Goal: Information Seeking & Learning: Learn about a topic

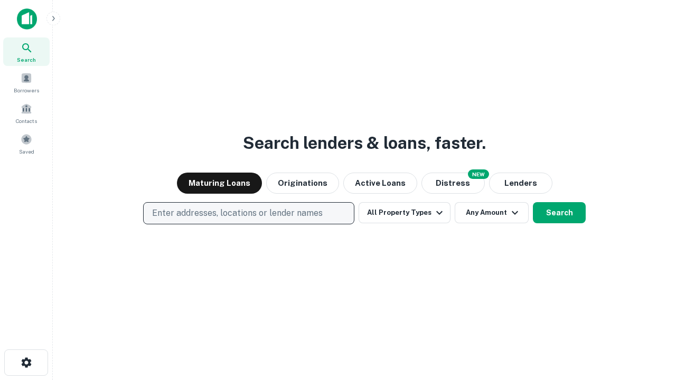
click at [248, 213] on p "Enter addresses, locations or lender names" at bounding box center [237, 213] width 171 height 13
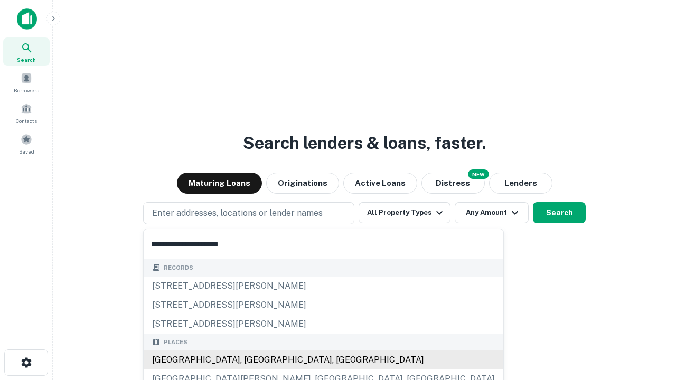
click at [252, 360] on div "[GEOGRAPHIC_DATA], [GEOGRAPHIC_DATA], [GEOGRAPHIC_DATA]" at bounding box center [324, 360] width 360 height 19
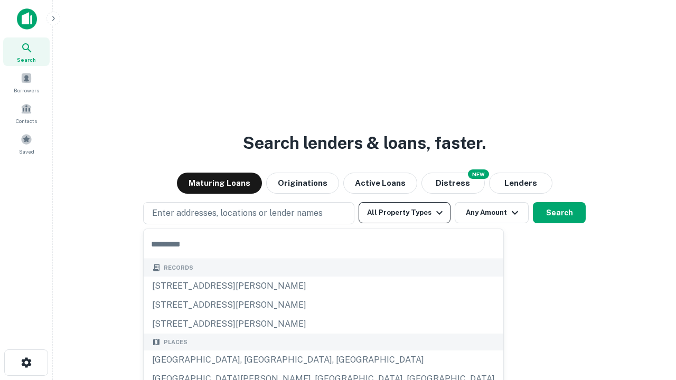
click at [404, 213] on button "All Property Types" at bounding box center [404, 212] width 92 height 21
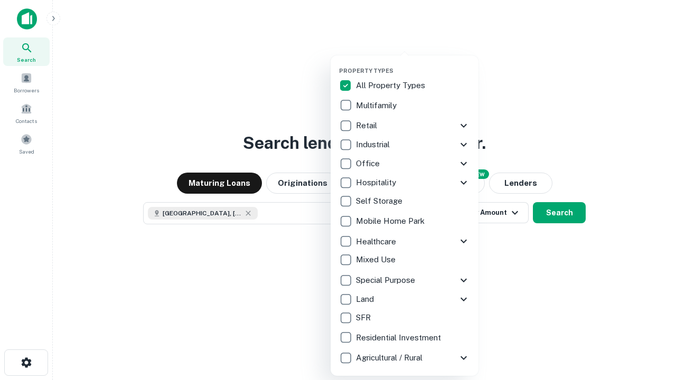
click at [413, 64] on button "button" at bounding box center [413, 64] width 148 height 1
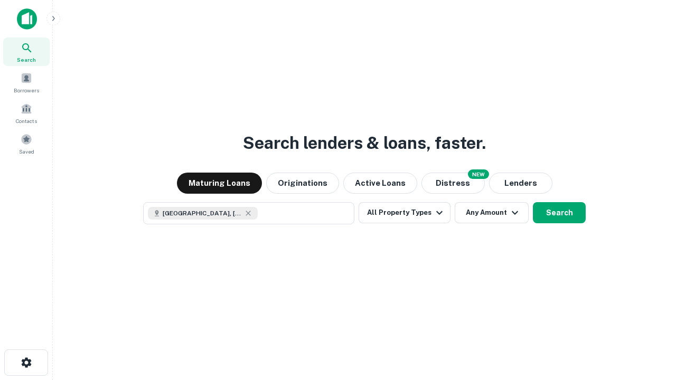
scroll to position [17, 0]
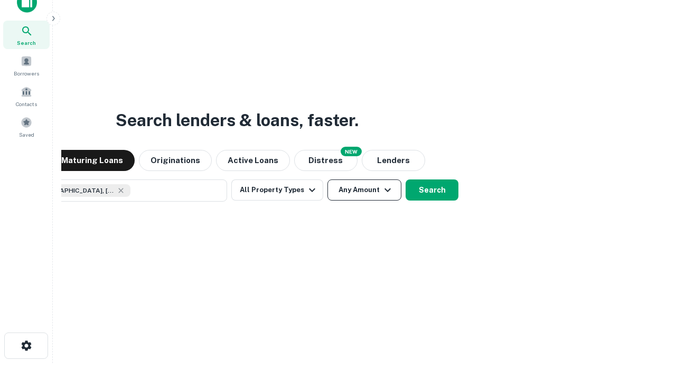
click at [327, 179] on button "Any Amount" at bounding box center [364, 189] width 74 height 21
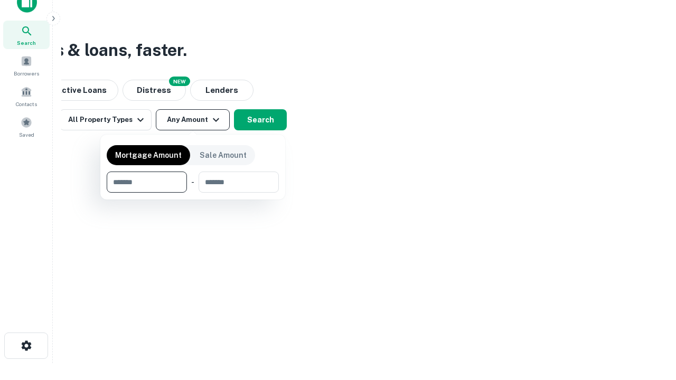
type input "*******"
click at [193, 193] on button "button" at bounding box center [193, 193] width 172 height 1
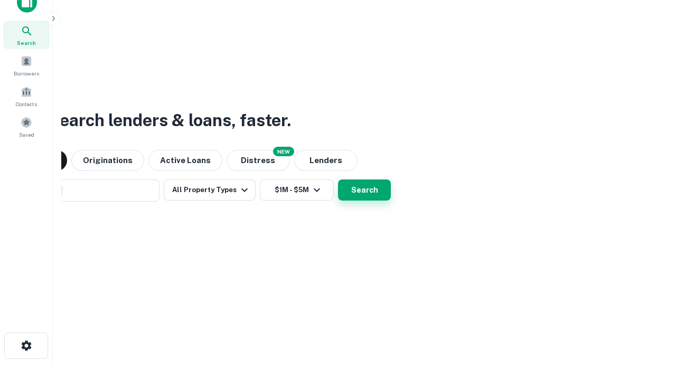
click at [338, 179] on button "Search" at bounding box center [364, 189] width 53 height 21
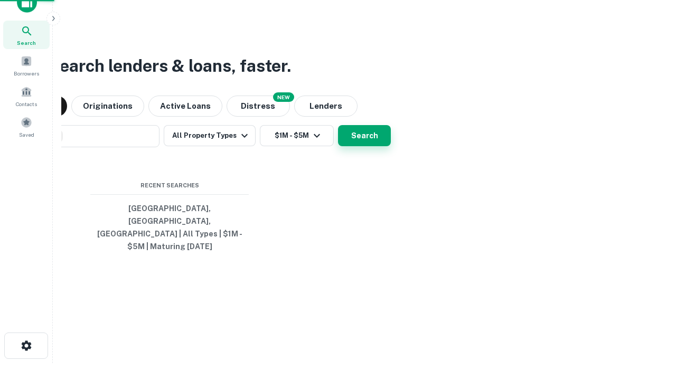
scroll to position [34, 299]
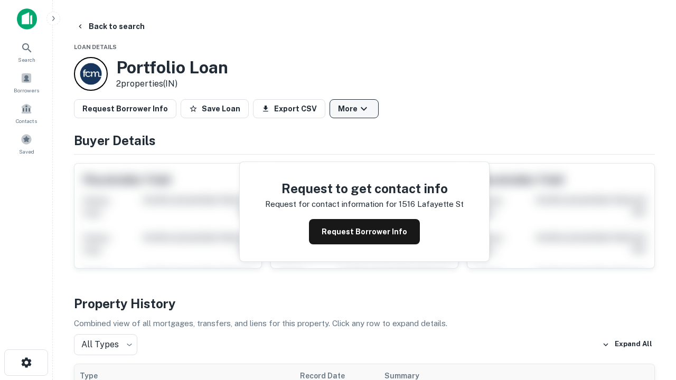
click at [354, 109] on button "More" at bounding box center [353, 108] width 49 height 19
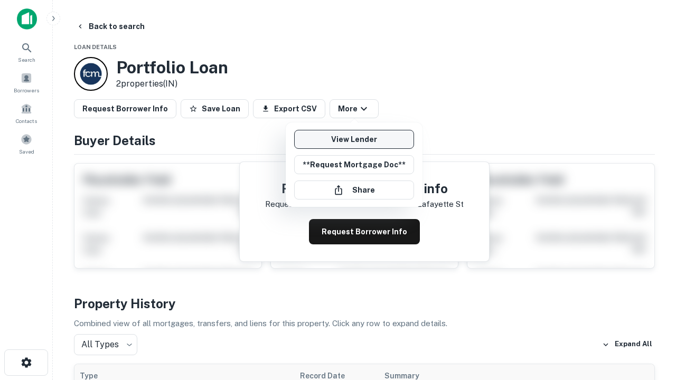
click at [354, 139] on link "View Lender" at bounding box center [354, 139] width 120 height 19
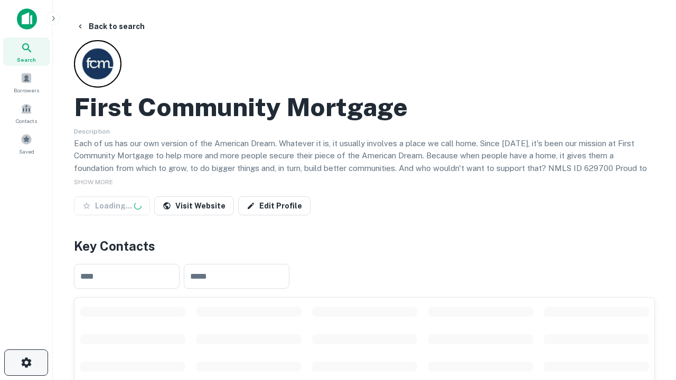
click at [26, 363] on icon "button" at bounding box center [26, 362] width 13 height 13
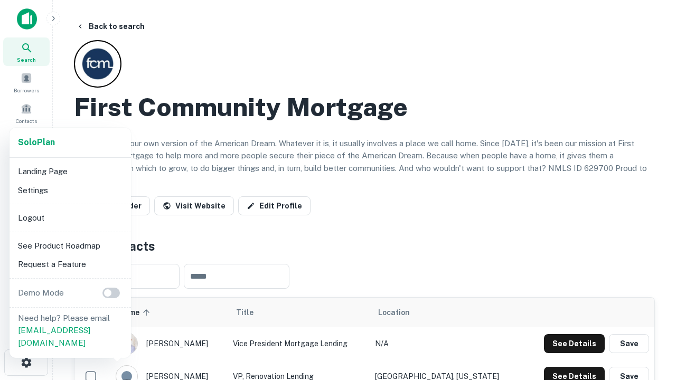
click at [70, 218] on li "Logout" at bounding box center [70, 218] width 113 height 19
